Goal: Navigation & Orientation: Find specific page/section

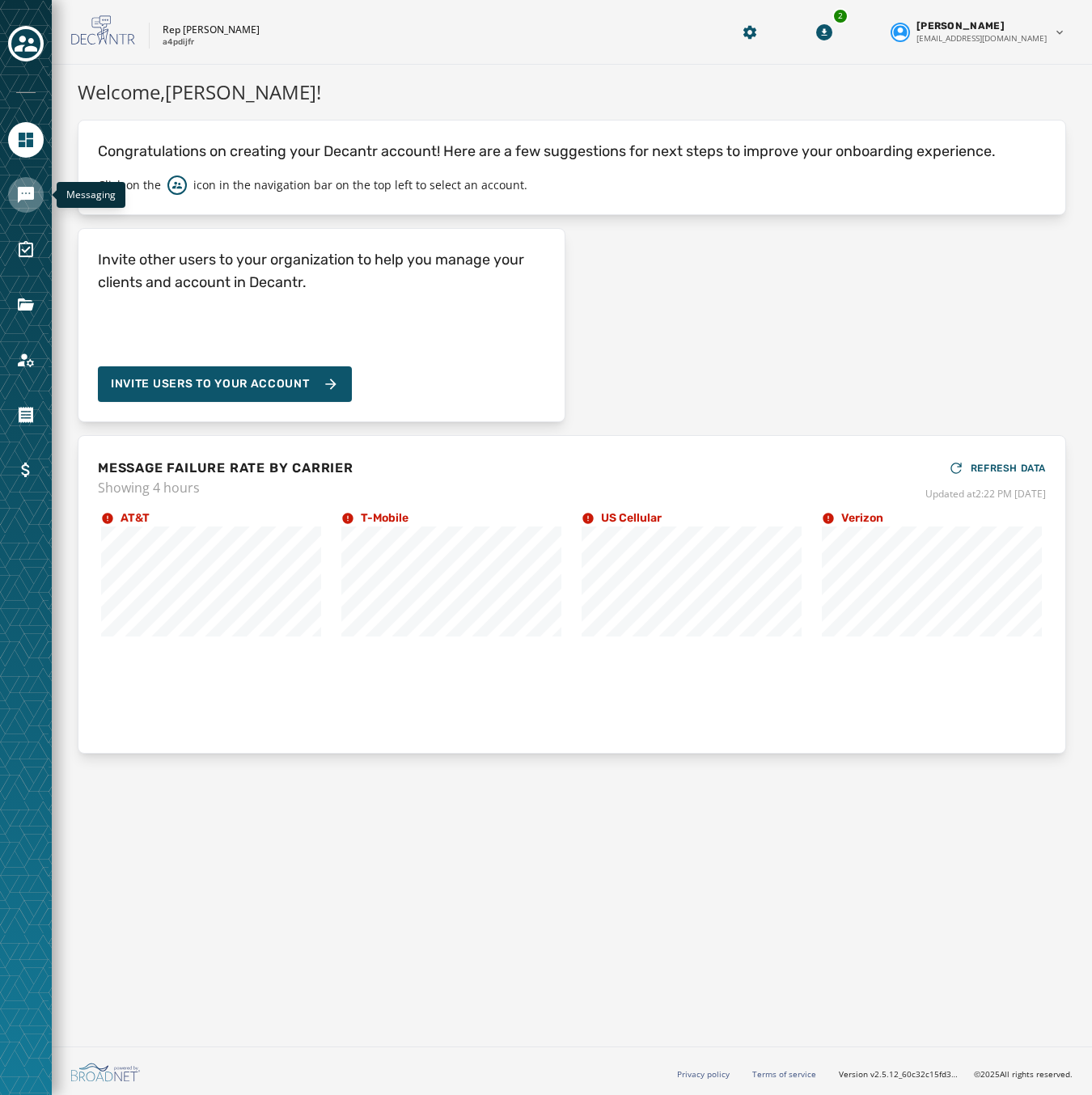
click at [30, 192] on icon "Navigate to Messaging" at bounding box center [25, 194] width 17 height 17
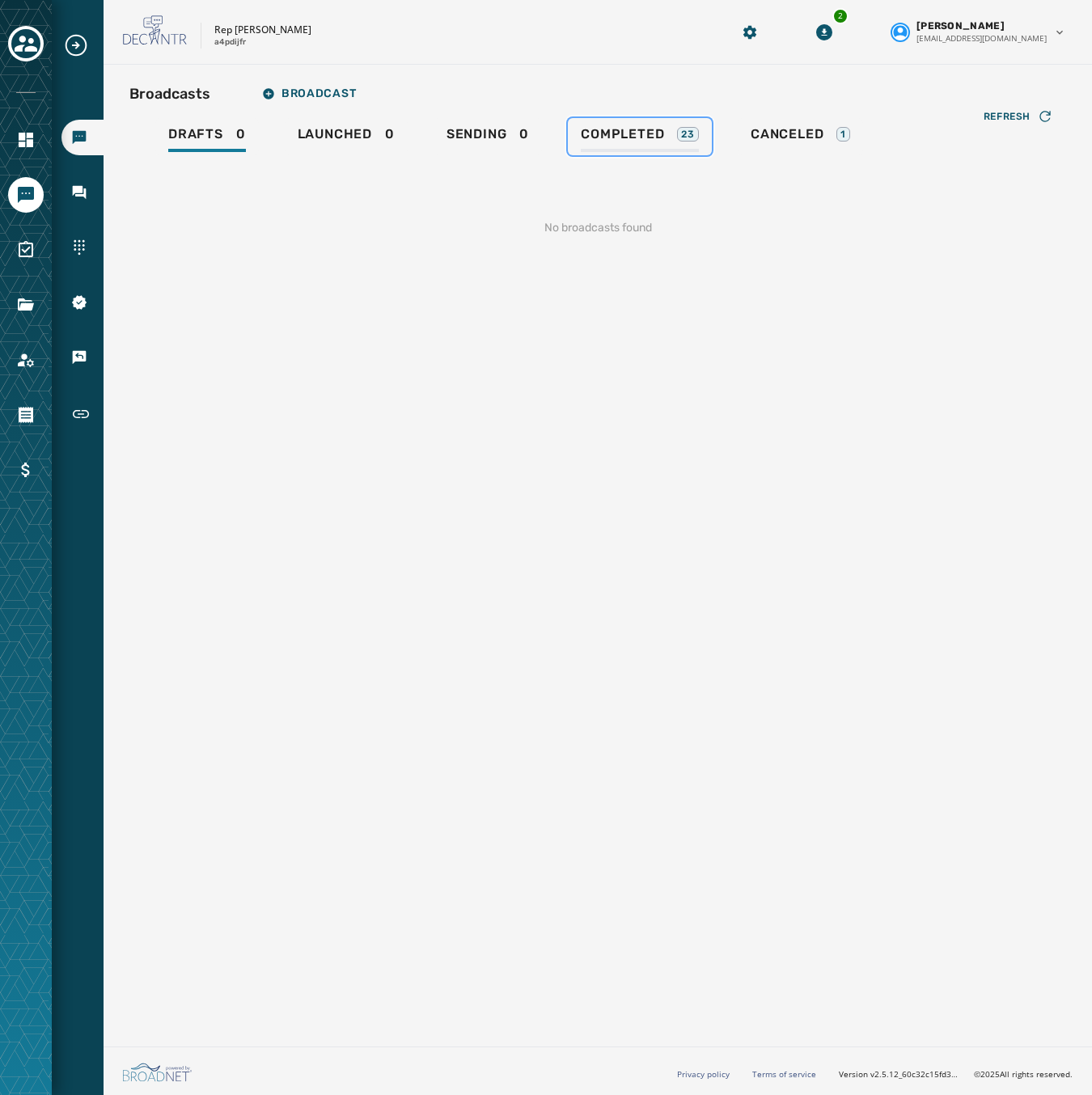
click at [638, 124] on link "Completed 23" at bounding box center [639, 137] width 144 height 37
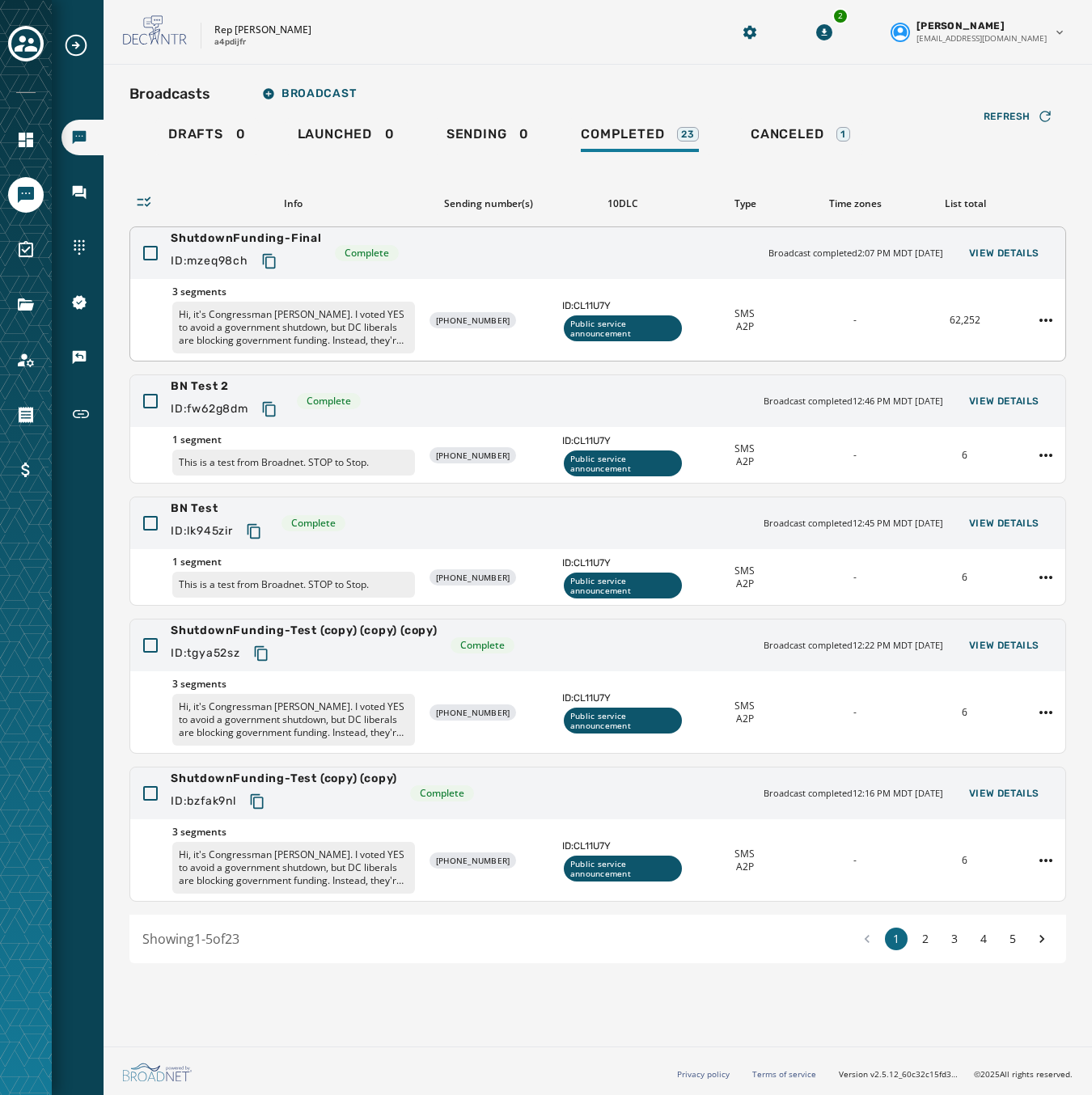
click at [353, 276] on div "ShutdownFunding-Final ID: mzeq98ch Complete Broadcast completed 2:07 PM MDT [DA…" at bounding box center [597, 253] width 935 height 52
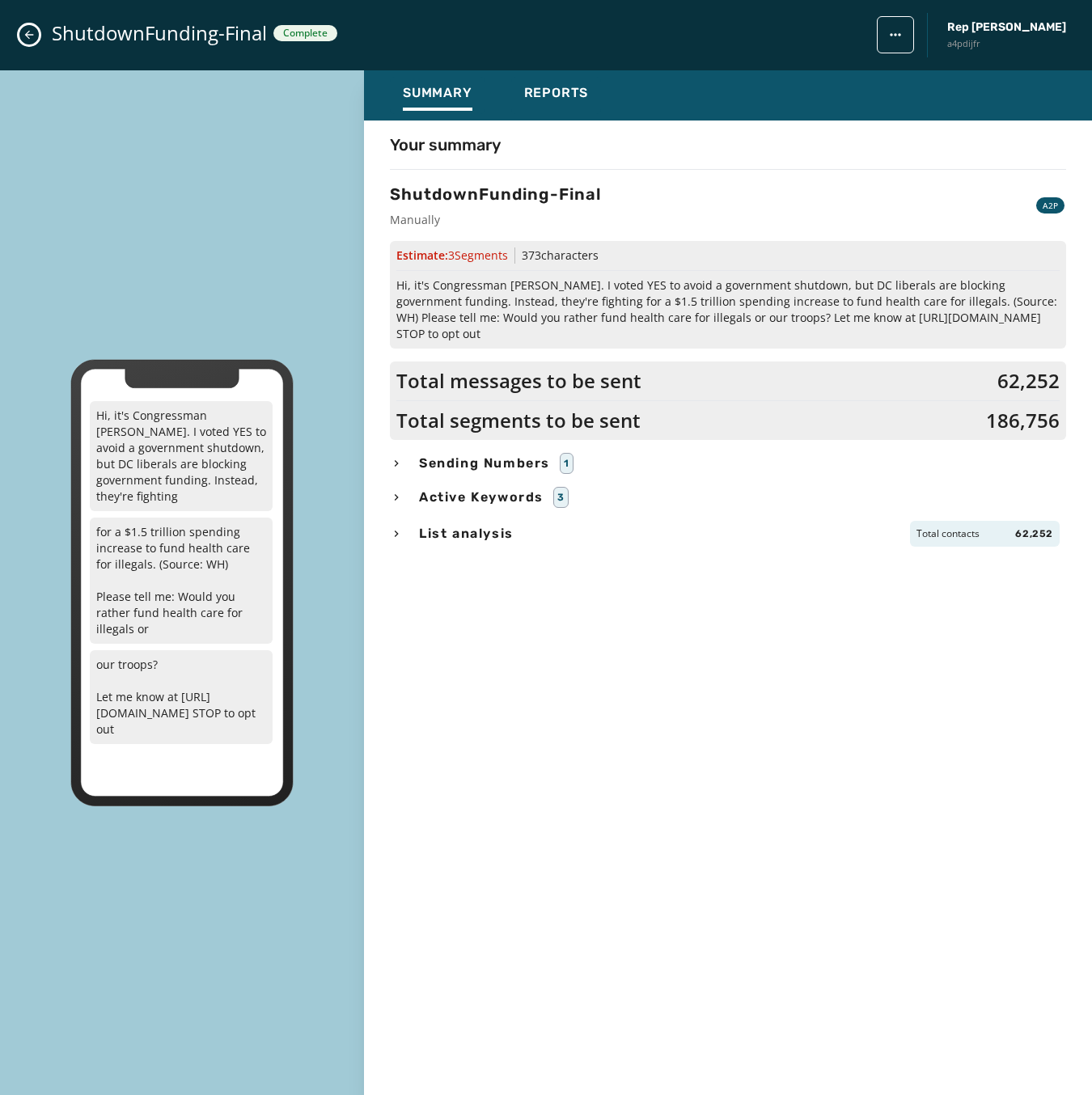
click at [21, 33] on button "Close admin drawer" at bounding box center [29, 35] width 20 height 20
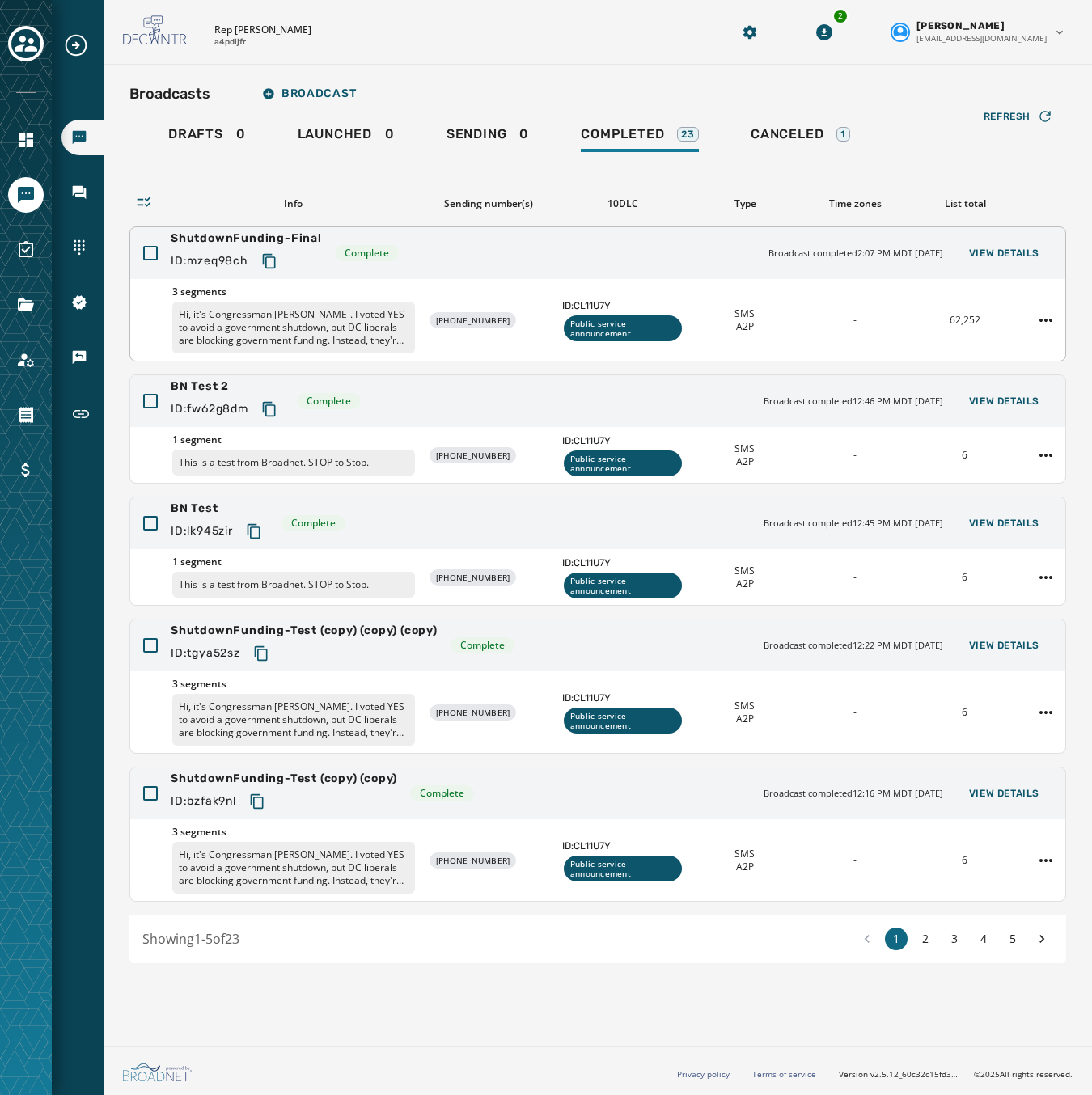
click at [378, 293] on span "3 segments" at bounding box center [293, 291] width 242 height 13
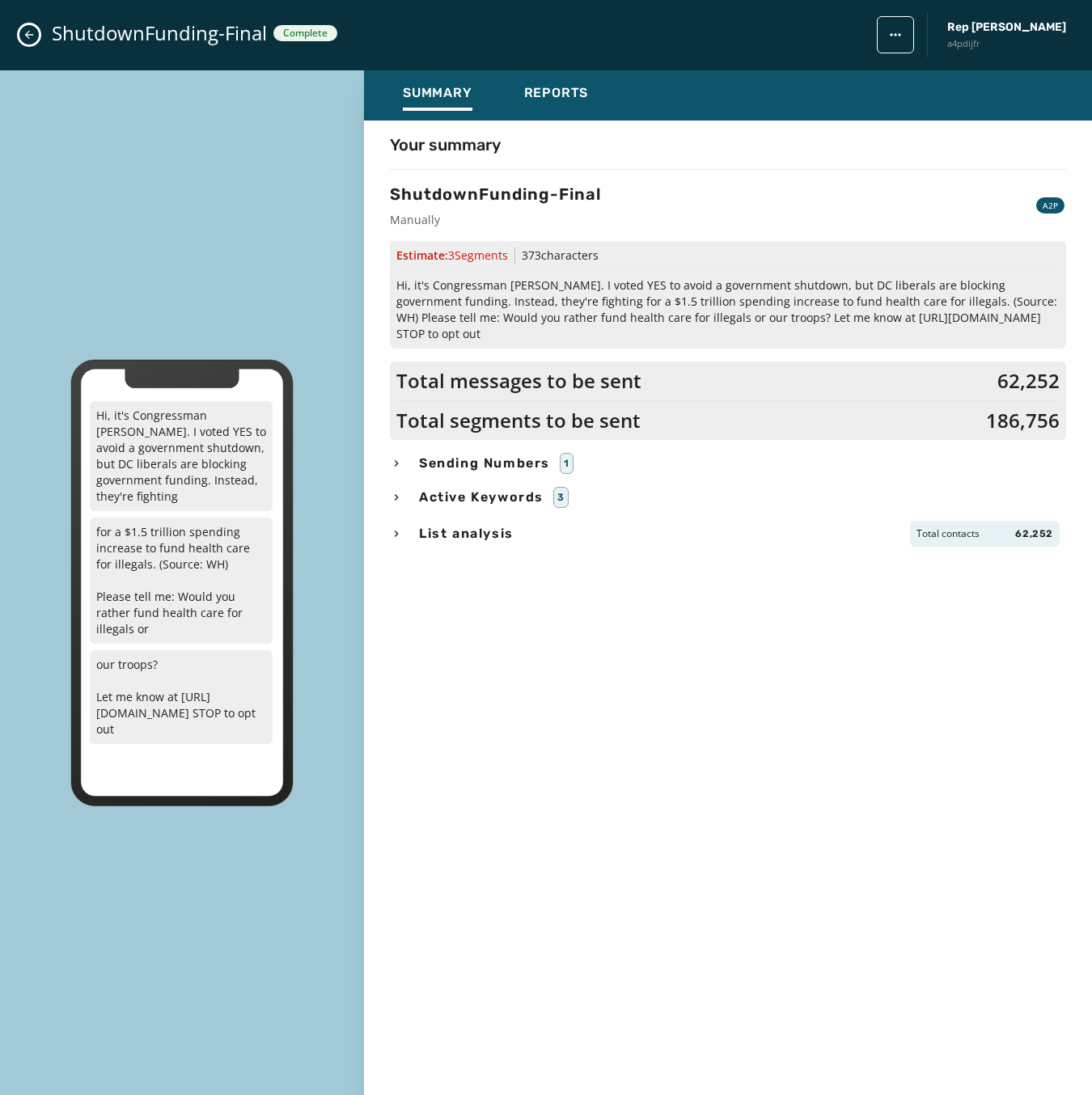
click at [26, 27] on button "Close admin drawer" at bounding box center [29, 35] width 20 height 20
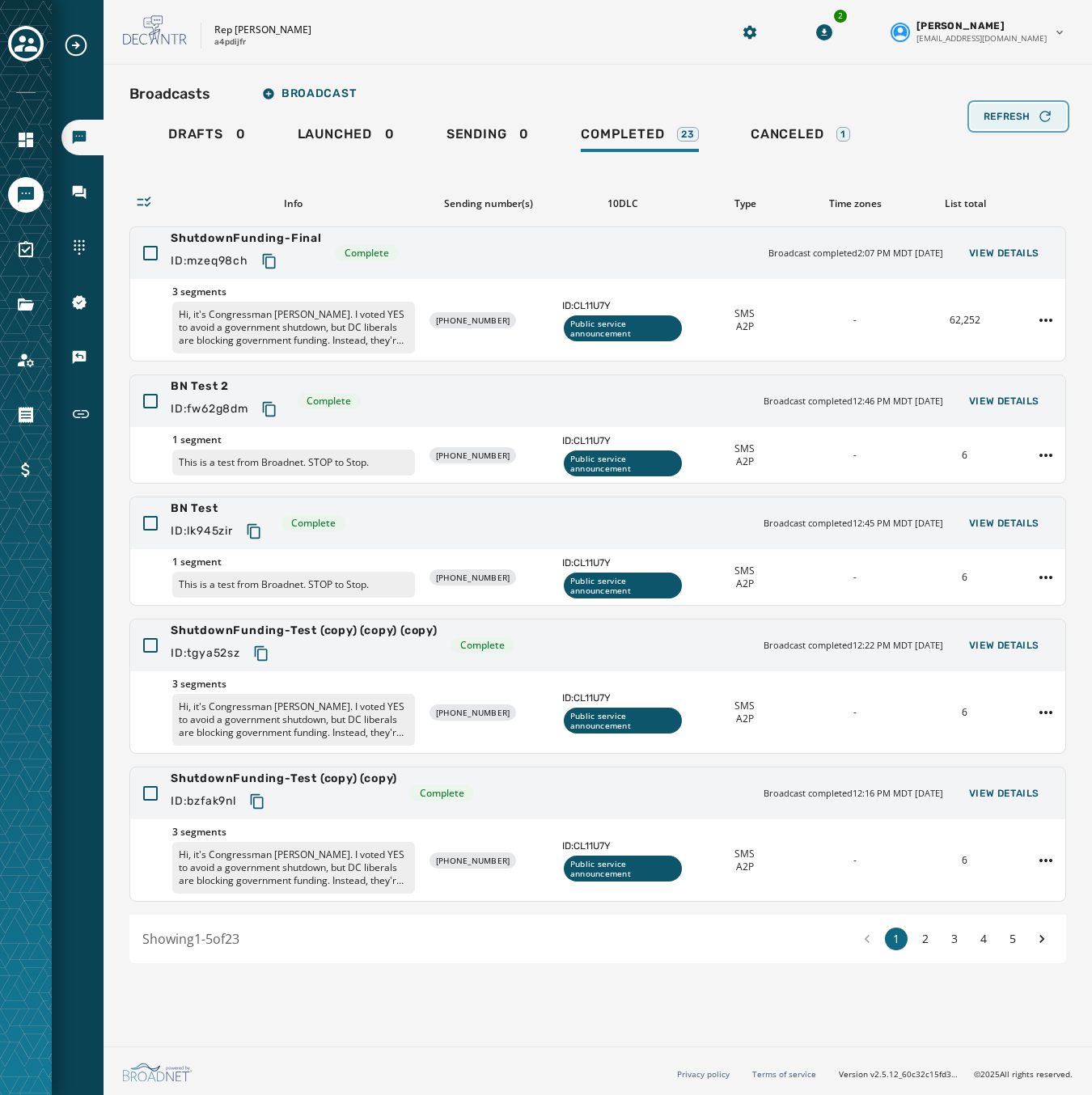
click at [1008, 118] on span "Refresh" at bounding box center [1007, 116] width 47 height 13
click at [1002, 124] on div "Refresh" at bounding box center [1018, 116] width 69 height 17
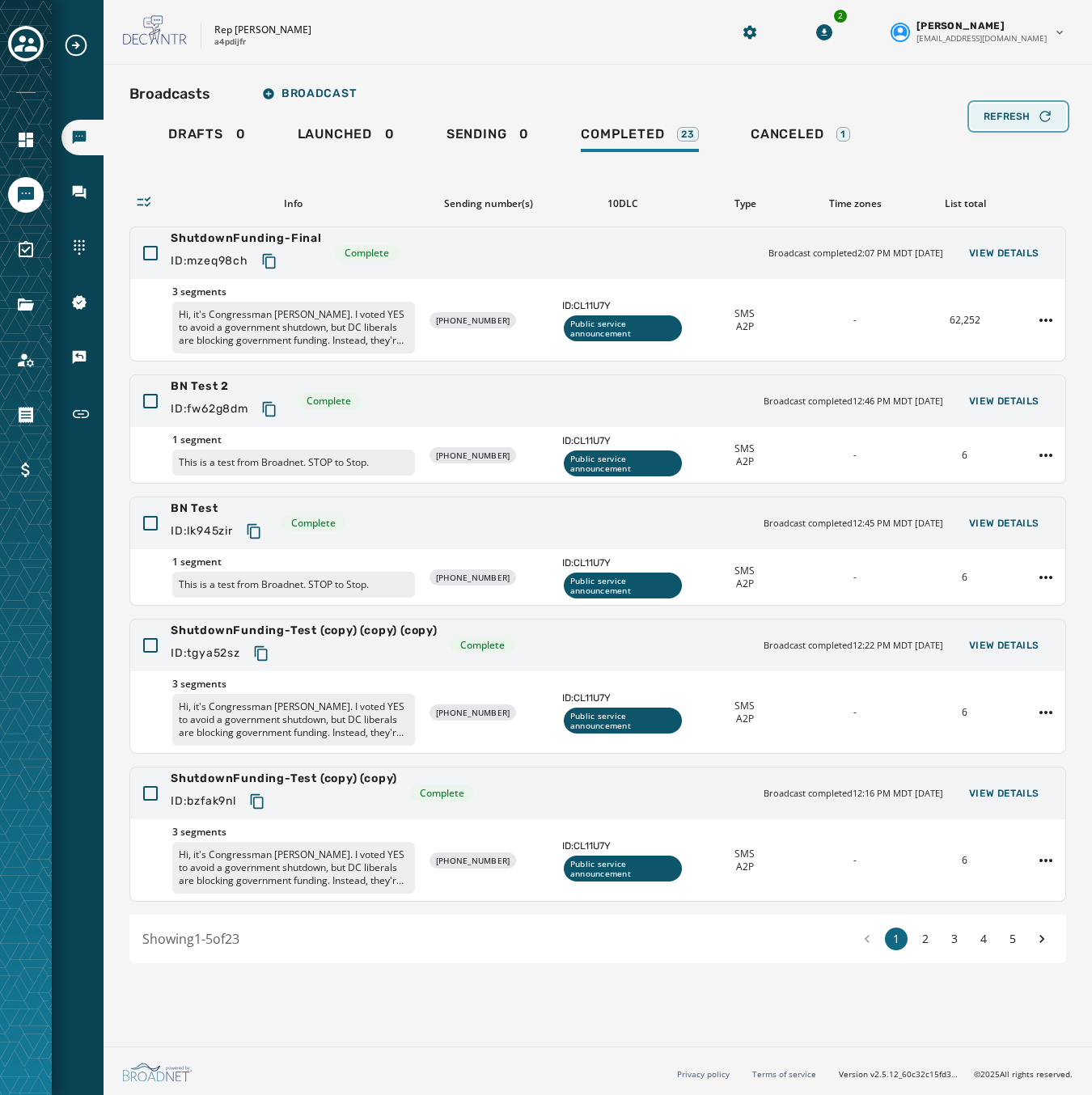
click at [1002, 124] on div "Refresh" at bounding box center [1018, 116] width 69 height 17
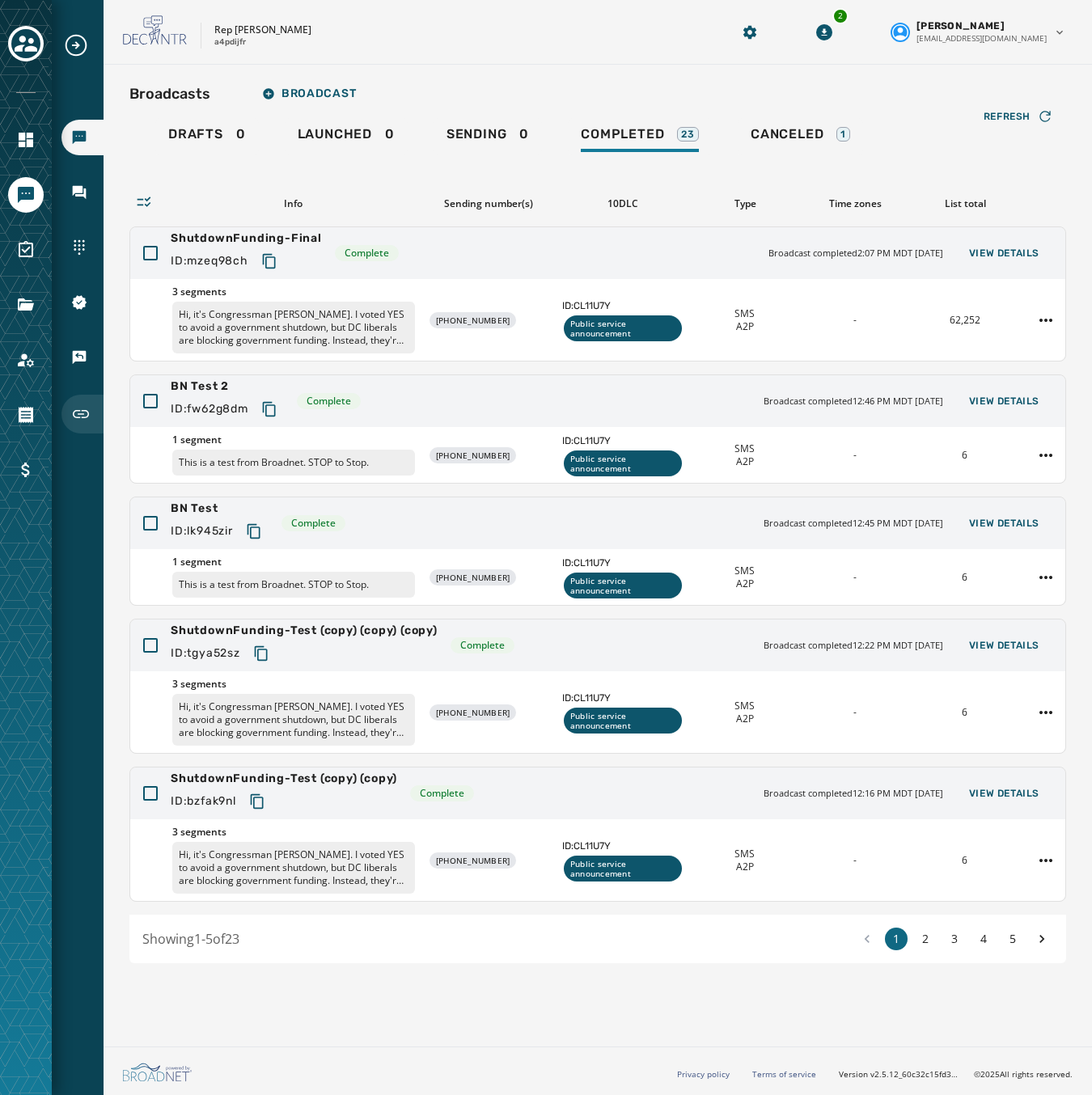
click at [77, 421] on icon "Navigate to Short Links" at bounding box center [81, 414] width 20 height 20
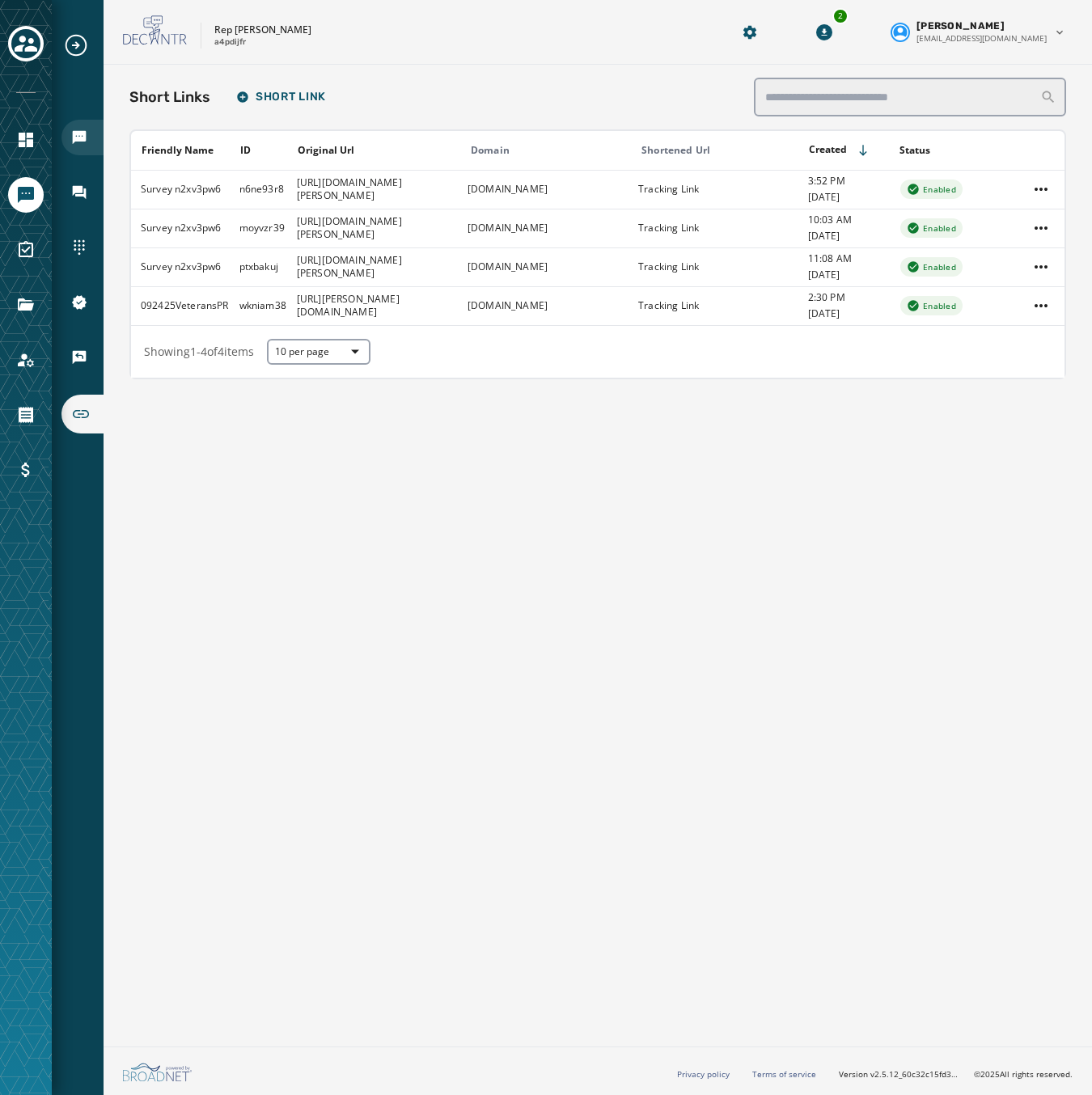
click at [90, 151] on div "Broadcasts" at bounding box center [82, 138] width 42 height 35
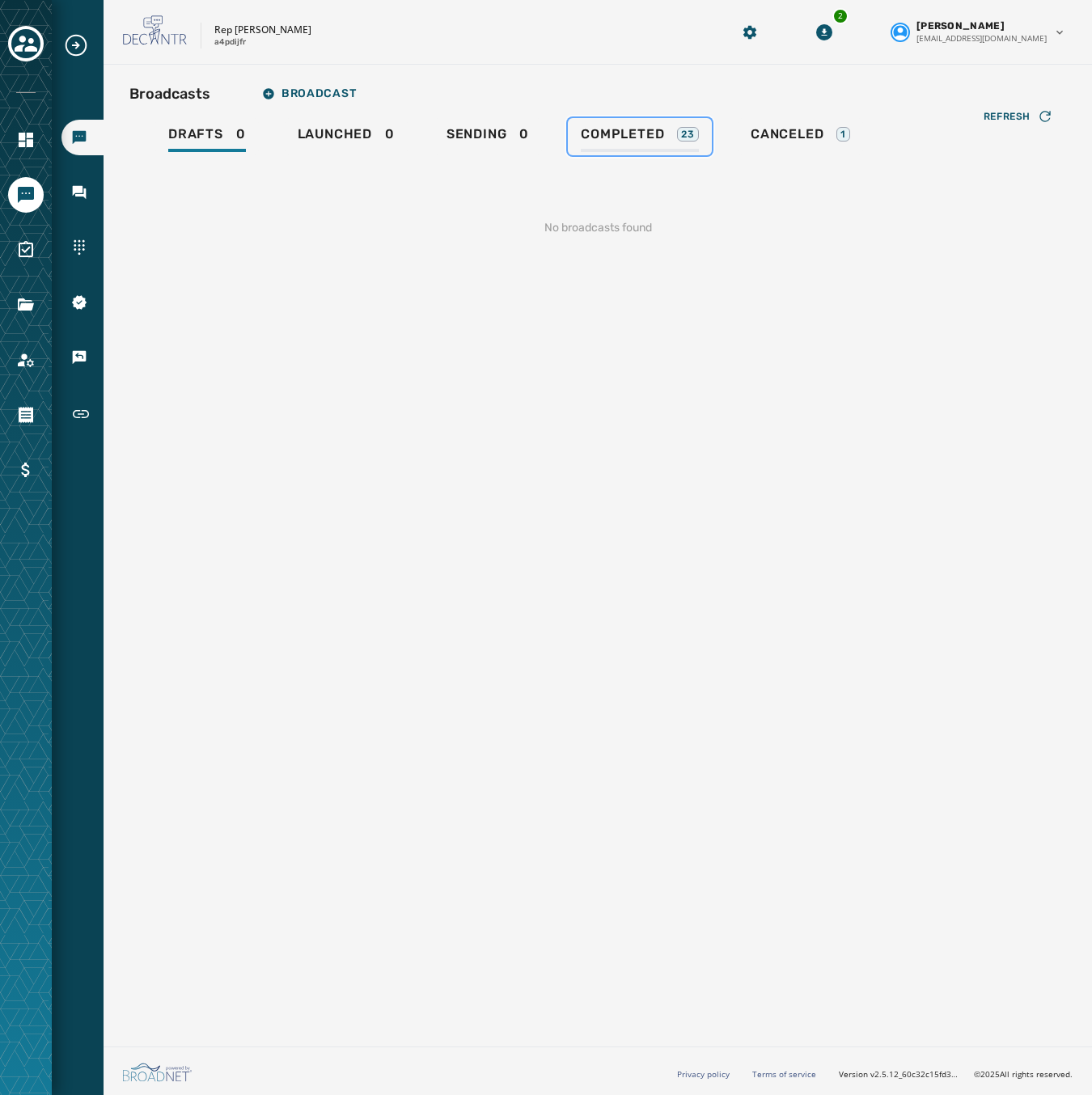
click at [664, 140] on span "Completed" at bounding box center [621, 134] width 83 height 17
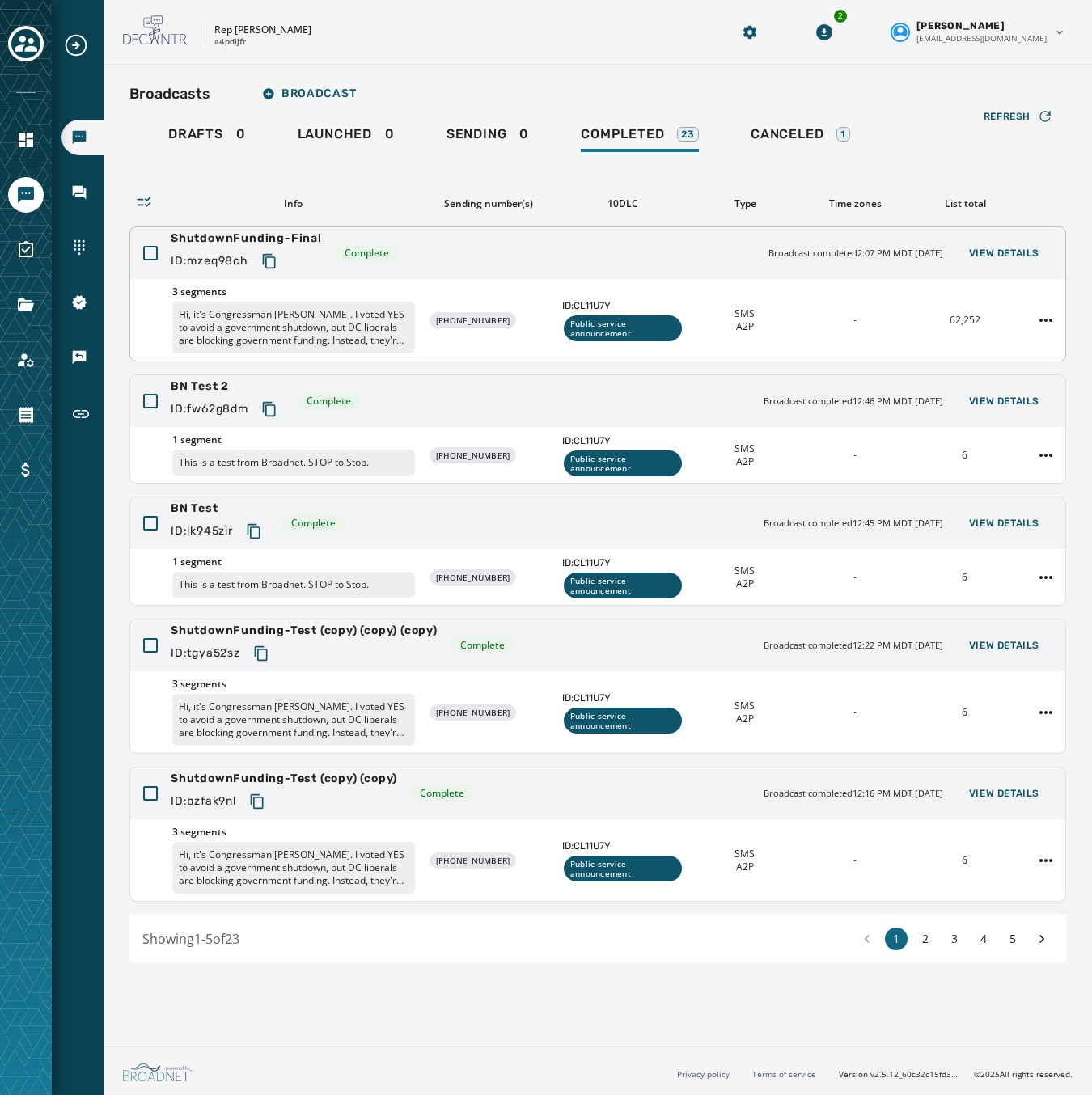
click at [268, 256] on icon "Copy text to clipboard" at bounding box center [269, 261] width 17 height 17
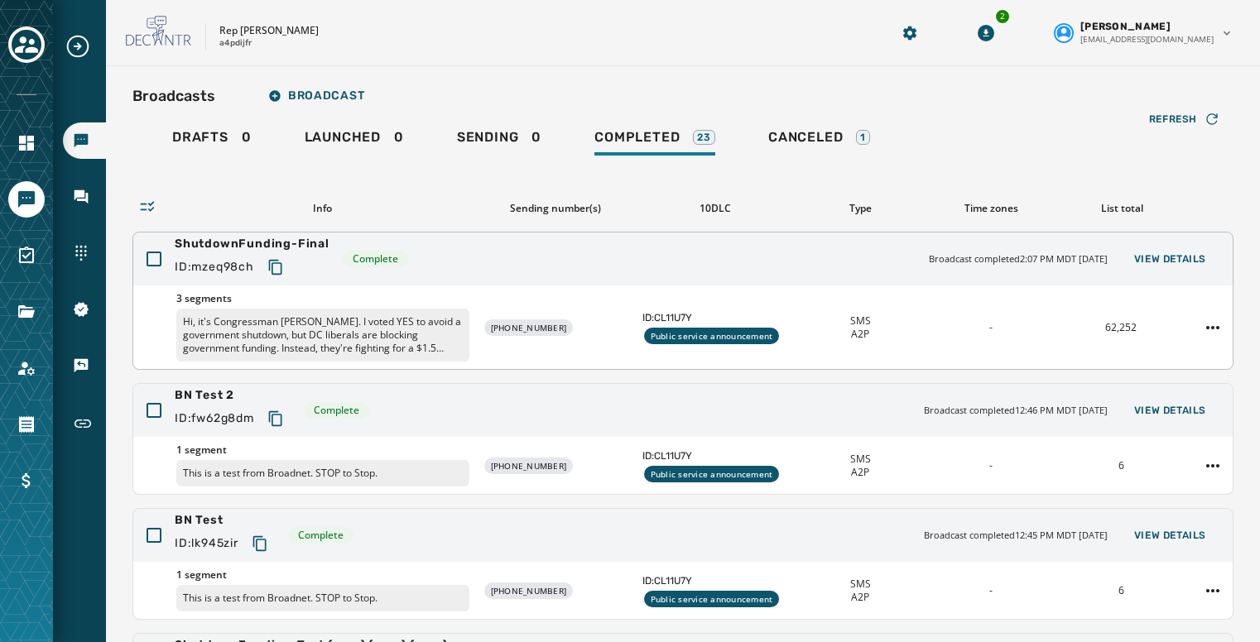
click at [959, 361] on div "3 segments Hi, it's Congressman [PERSON_NAME]. I voted YES to avoid a governmen…" at bounding box center [682, 328] width 1099 height 84
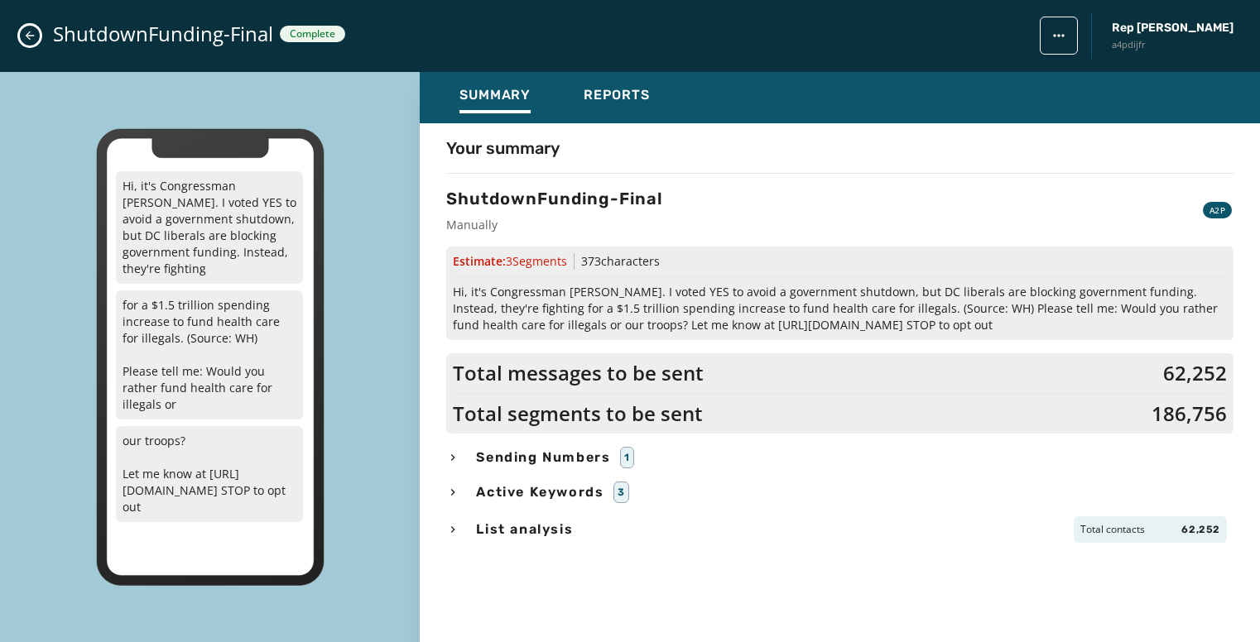
click at [25, 33] on icon "Close admin drawer" at bounding box center [29, 35] width 13 height 13
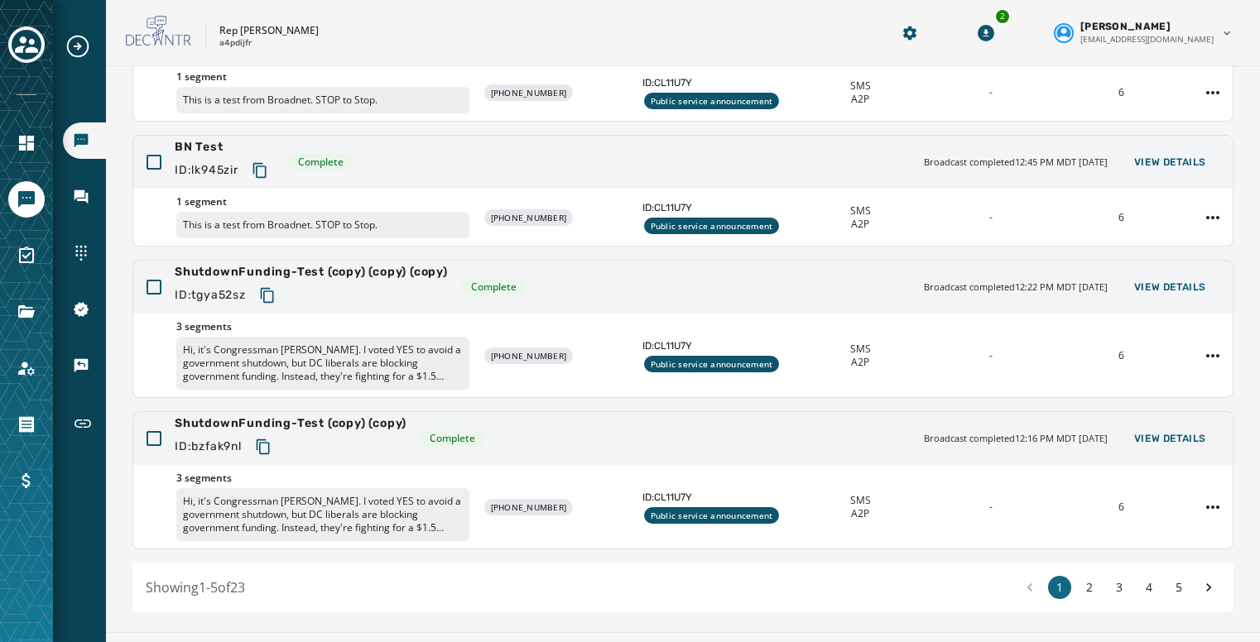
scroll to position [413, 0]
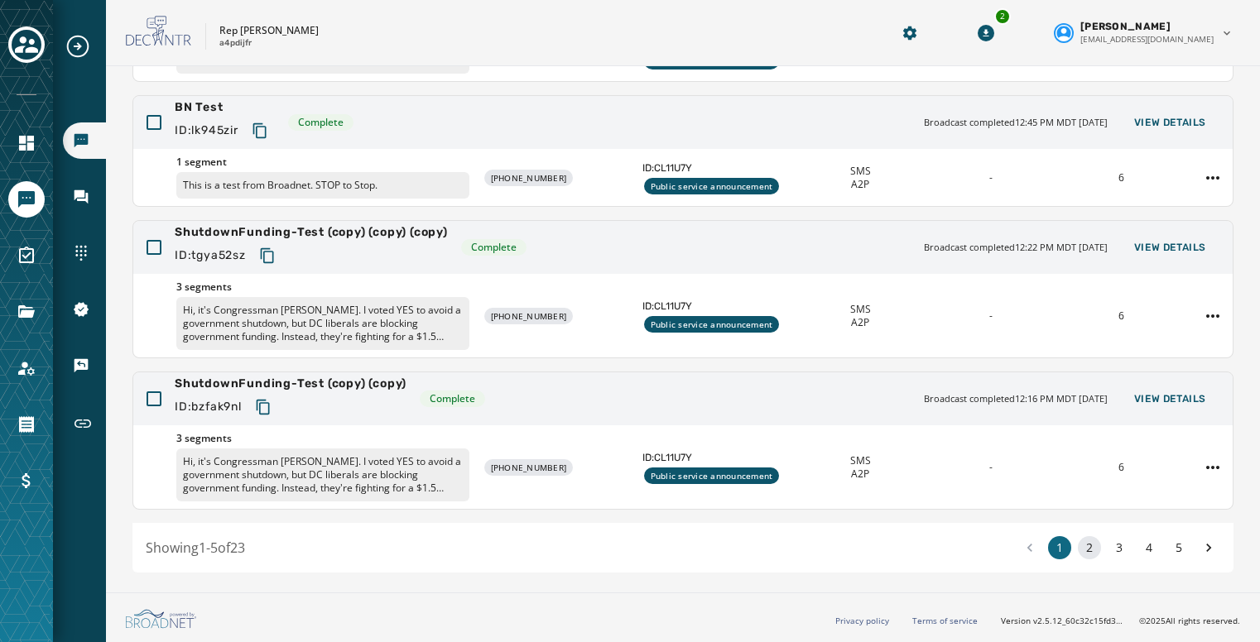
click at [1078, 551] on button "2" at bounding box center [1089, 547] width 23 height 23
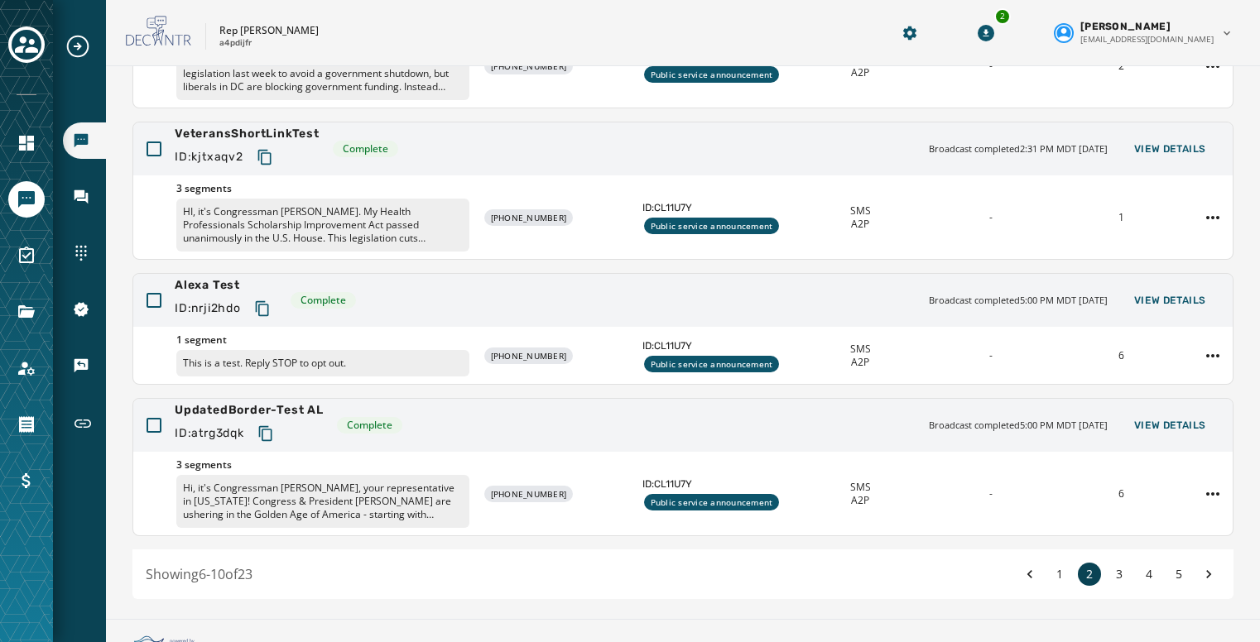
scroll to position [440, 0]
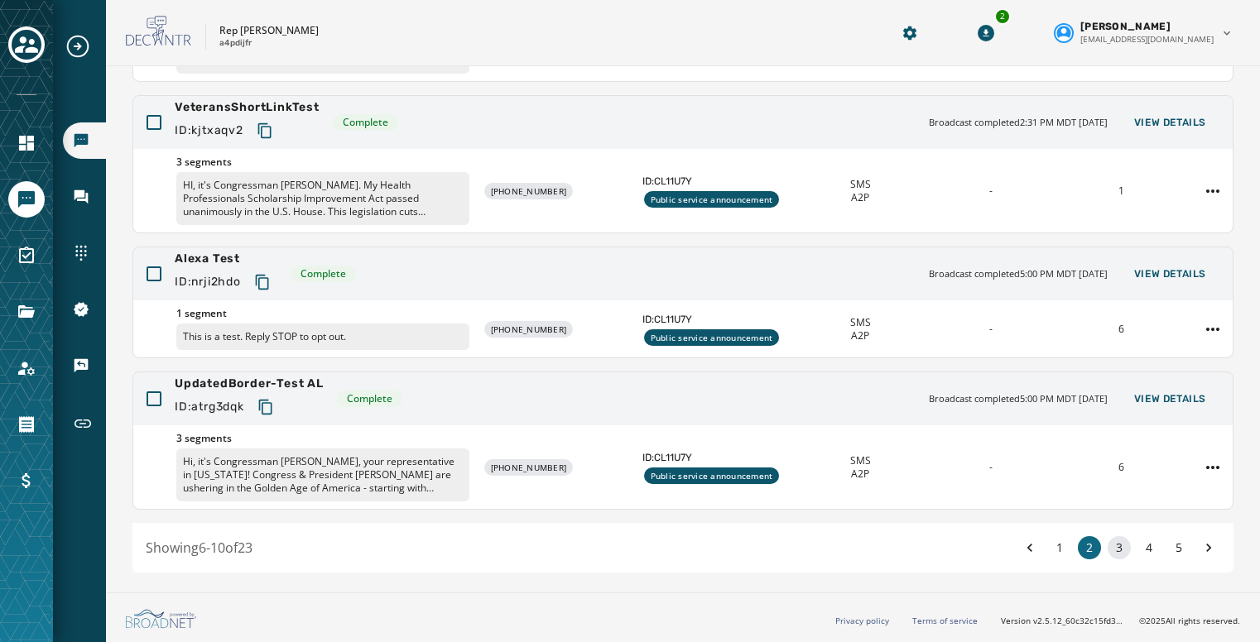
click at [1108, 548] on button "3" at bounding box center [1119, 547] width 23 height 23
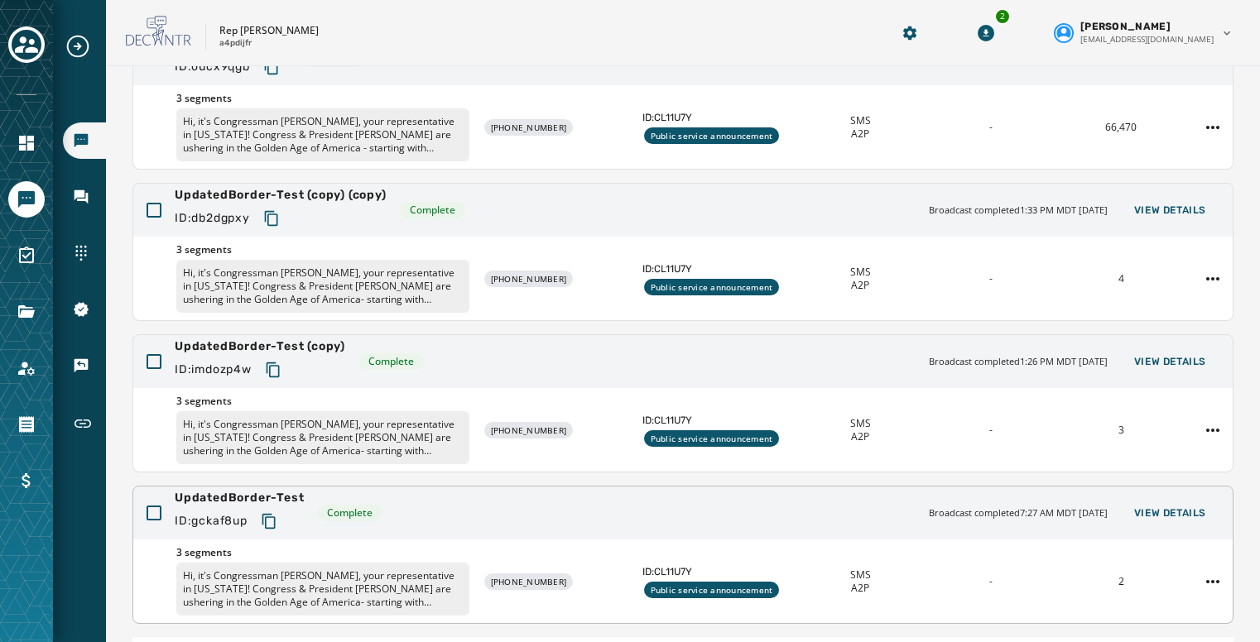
scroll to position [466, 0]
